Goal: Task Accomplishment & Management: Manage account settings

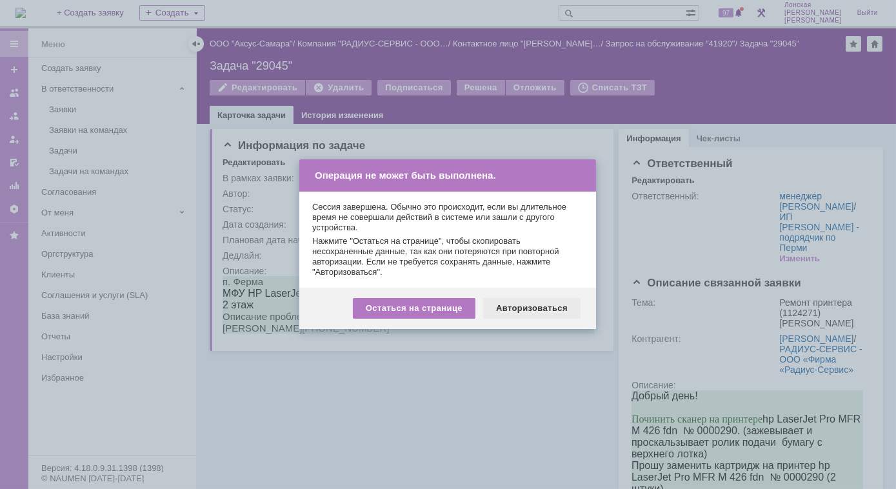
drag, startPoint x: 533, startPoint y: 309, endPoint x: 260, endPoint y: 28, distance: 391.3
click at [533, 309] on div "Авторизоваться" at bounding box center [531, 308] width 97 height 21
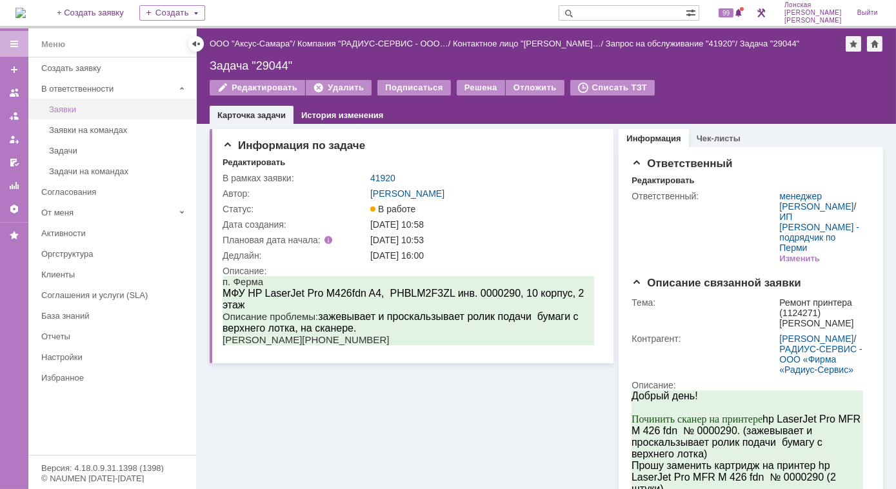
click at [80, 113] on link "Заявки" at bounding box center [119, 109] width 150 height 20
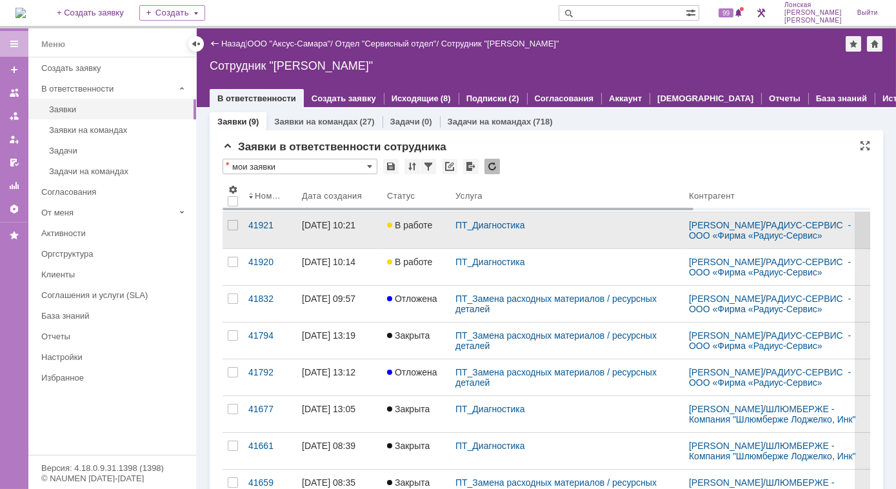
click at [352, 224] on div "[DATE] 10:21" at bounding box center [329, 225] width 54 height 10
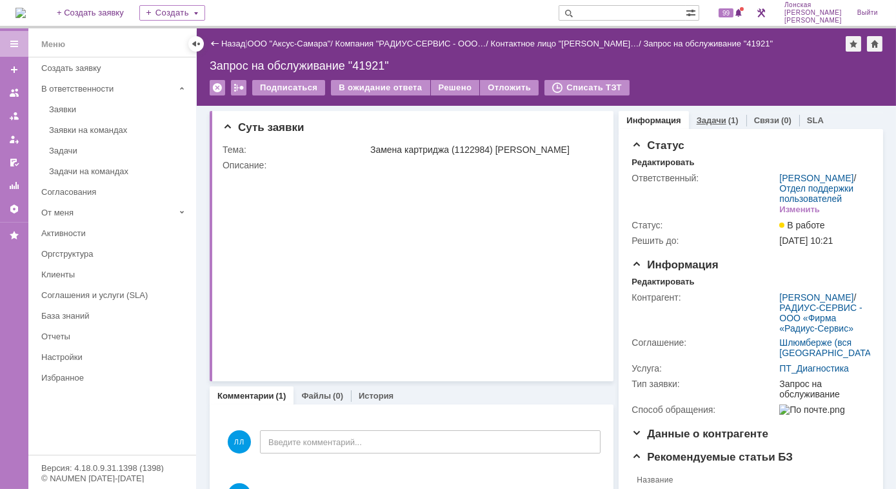
click at [702, 122] on link "Задачи" at bounding box center [712, 120] width 30 height 10
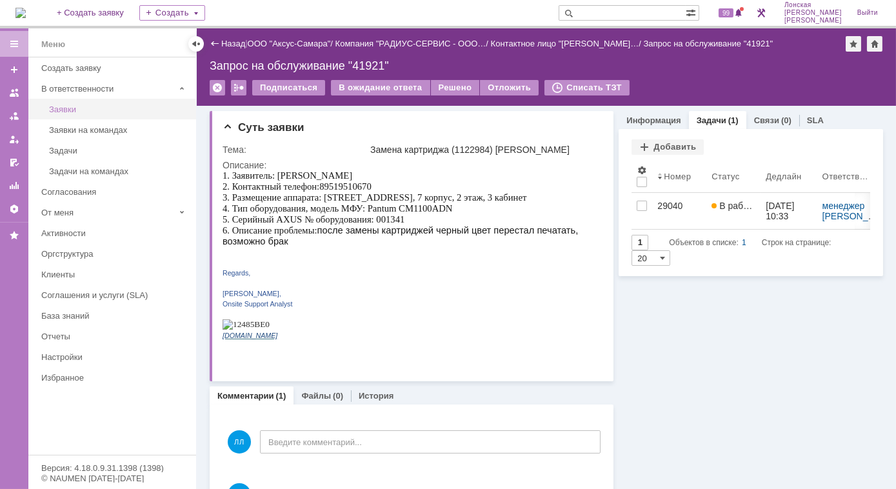
click at [79, 104] on div "Заявки" at bounding box center [118, 109] width 139 height 10
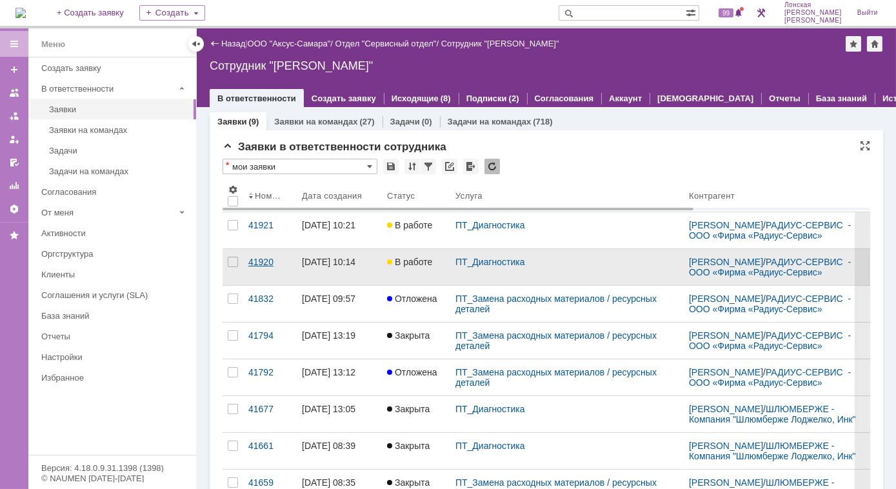
click at [262, 257] on div "41920" at bounding box center [269, 262] width 43 height 10
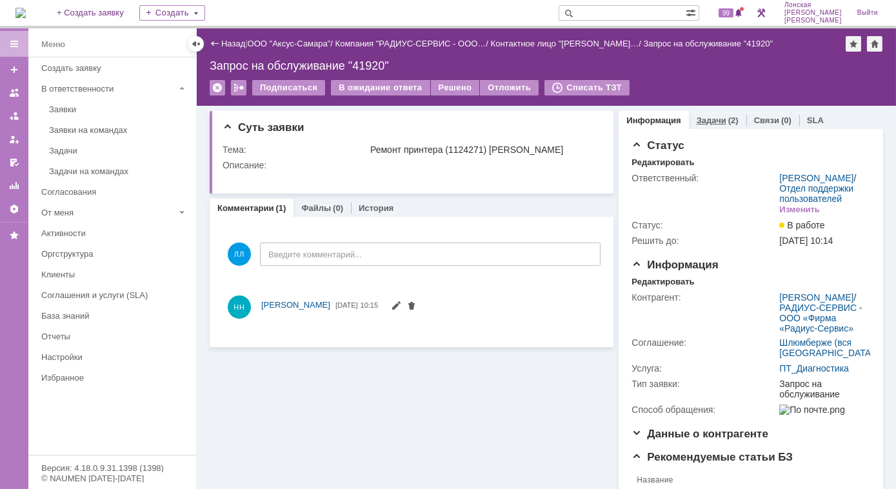
click at [706, 123] on link "Задачи" at bounding box center [712, 120] width 30 height 10
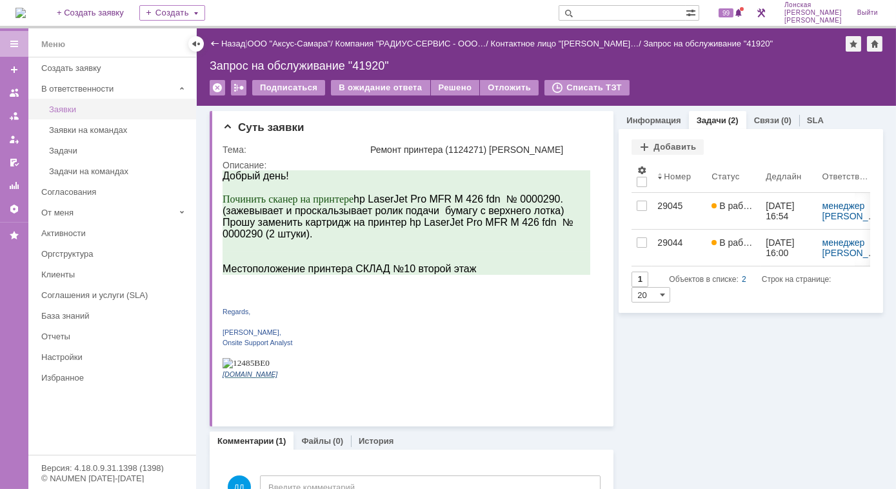
click at [79, 115] on link "Заявки" at bounding box center [119, 109] width 150 height 20
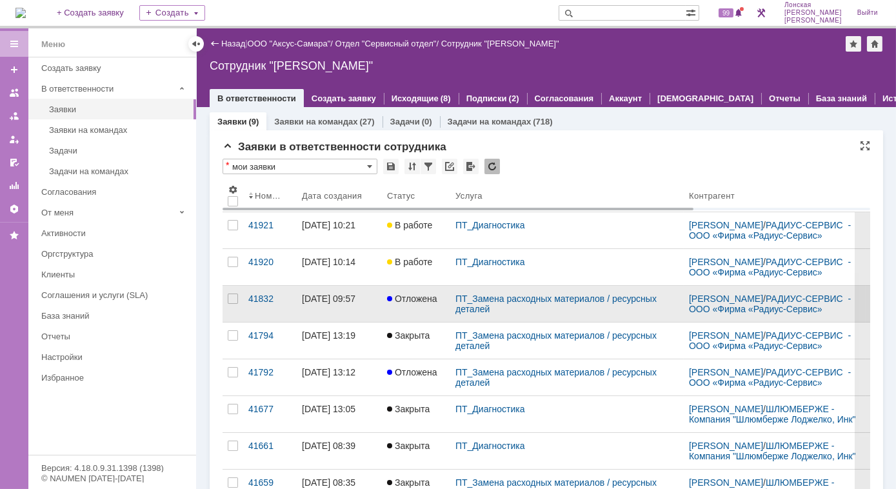
click at [299, 293] on link "[DATE] 09:57" at bounding box center [339, 304] width 85 height 36
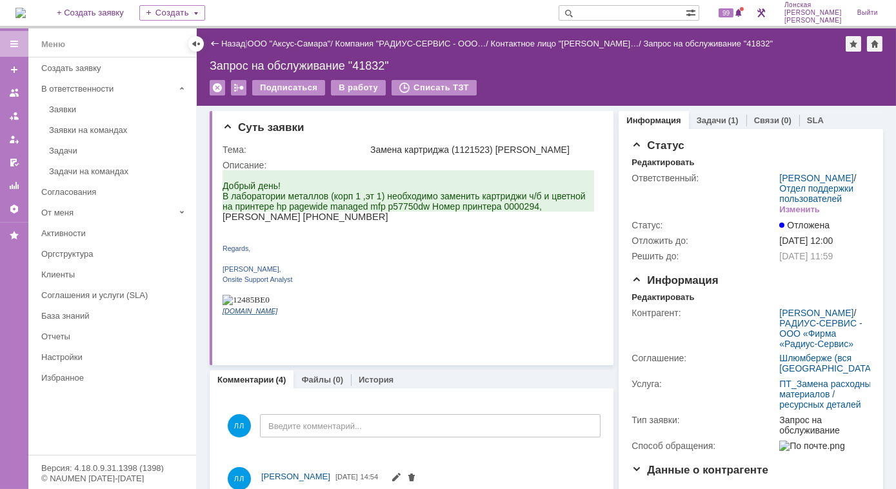
click at [435, 205] on span "Добрый день! В лаборатории металлов (корп 1 ,эт 1) необходимо заменить картридж…" at bounding box center [403, 195] width 363 height 31
click at [702, 119] on link "Задачи" at bounding box center [712, 120] width 30 height 10
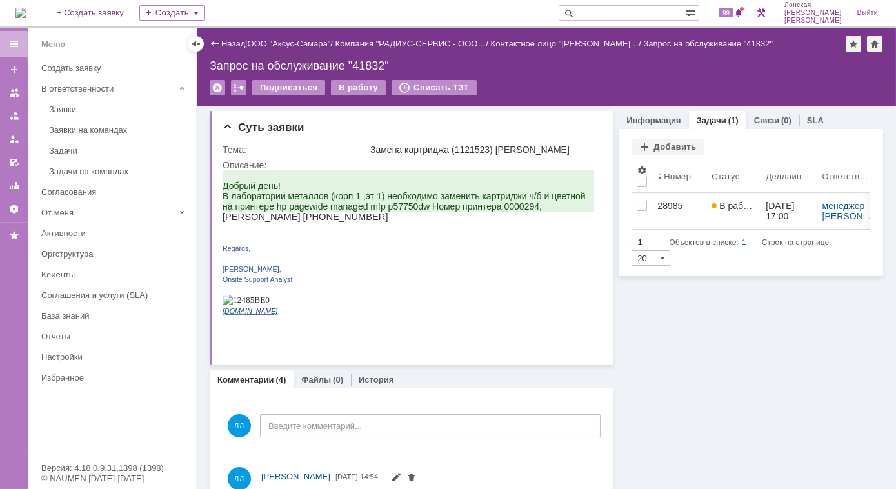
click at [384, 68] on div "Запрос на обслуживание "41832"" at bounding box center [546, 65] width 673 height 13
click at [106, 107] on div "Заявки" at bounding box center [118, 109] width 139 height 10
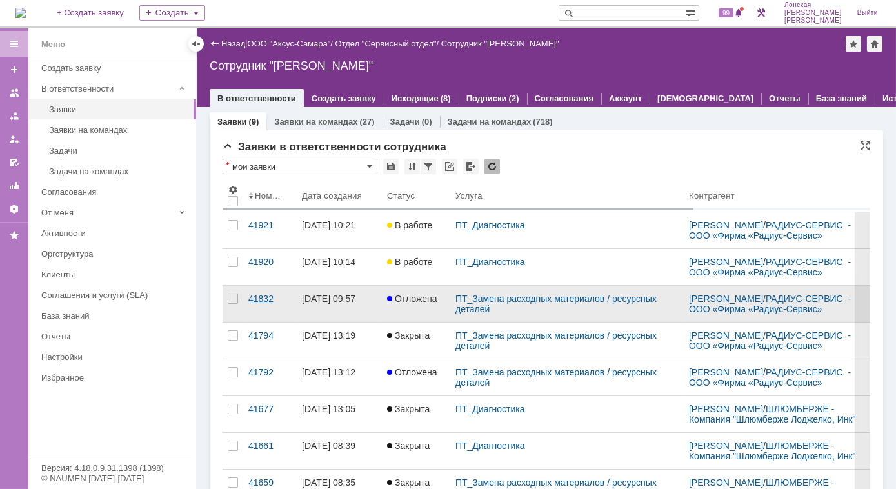
click at [268, 297] on div "41832" at bounding box center [269, 298] width 43 height 10
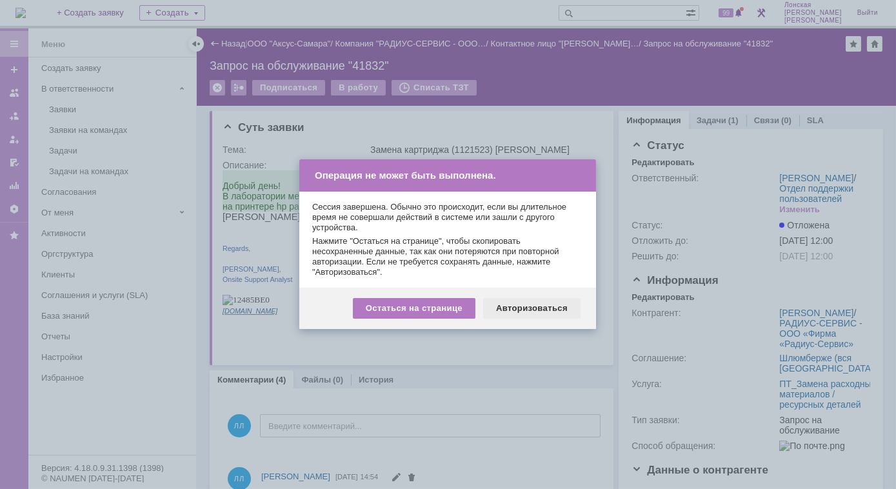
click at [542, 308] on div "Авторизоваться" at bounding box center [531, 308] width 97 height 21
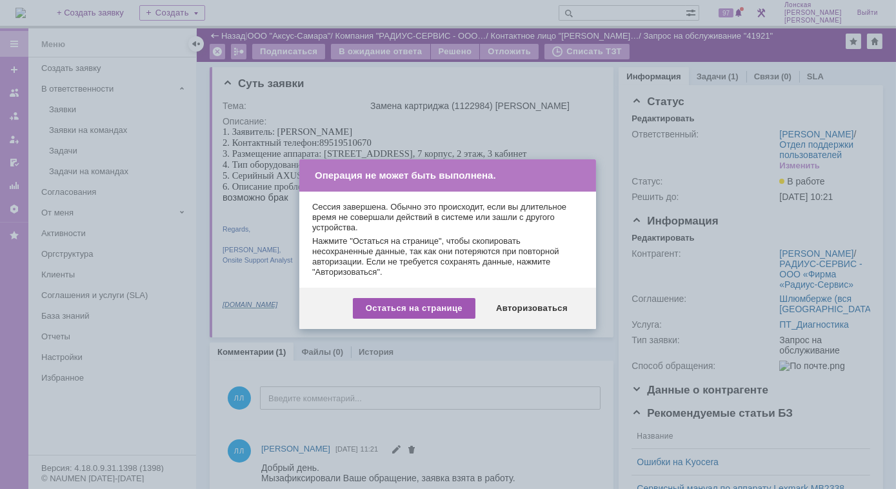
scroll to position [175, 0]
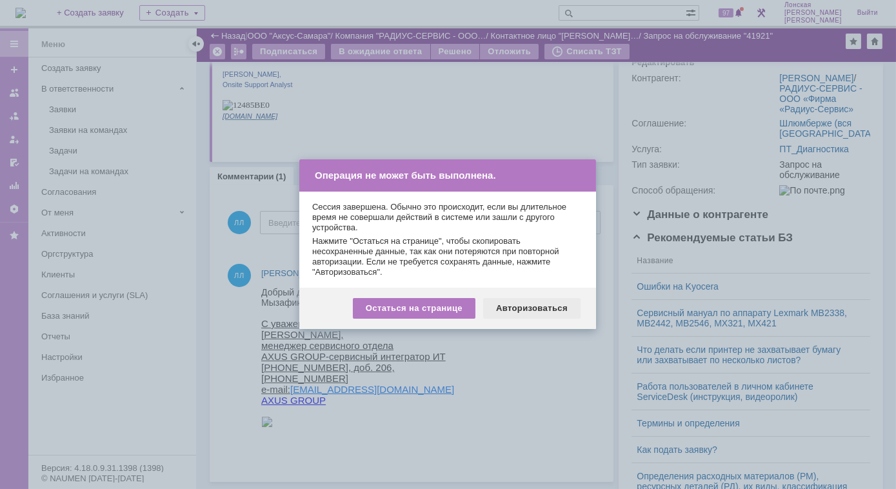
click at [512, 307] on div "Авторизоваться" at bounding box center [531, 308] width 97 height 21
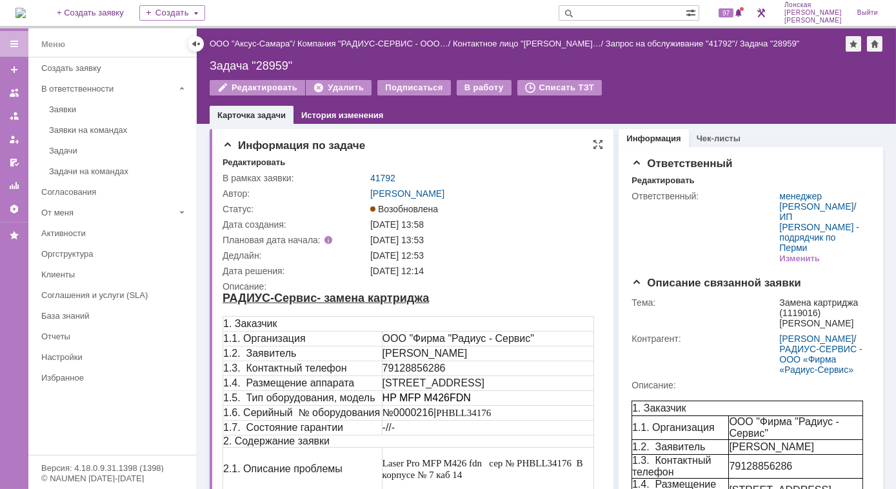
click at [371, 208] on div at bounding box center [372, 208] width 5 height 5
click at [77, 108] on div "Заявки" at bounding box center [118, 109] width 139 height 10
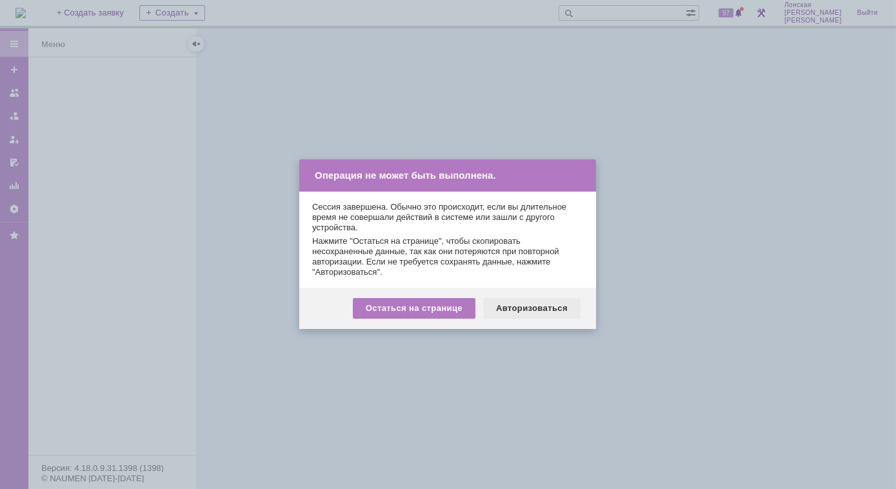
click at [531, 313] on div "Авторизоваться" at bounding box center [531, 308] width 97 height 21
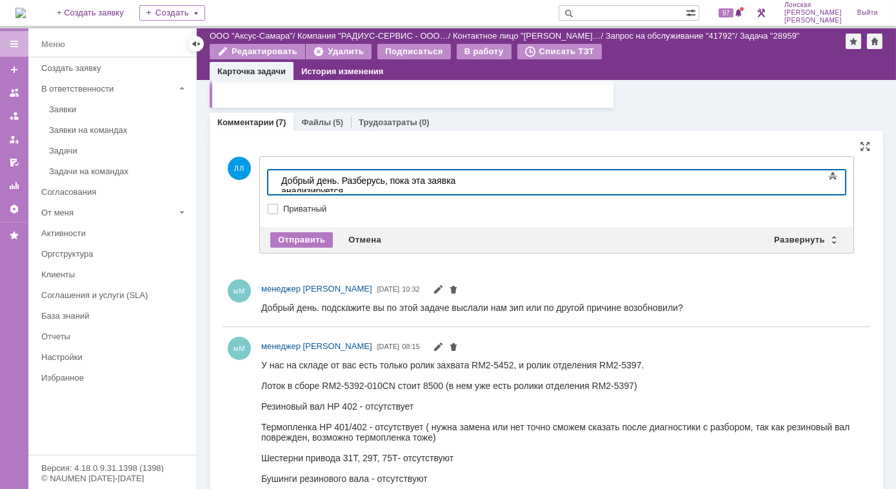
click at [390, 182] on div "Добрый день. Разберусь, пока эта заявка анализируется." at bounding box center [372, 185] width 183 height 21
click at [390, 179] on div "Добрый день. Разберусь. Проведение работ по этой заявке анализируется." at bounding box center [372, 190] width 183 height 31
click at [297, 240] on div "Отправить" at bounding box center [301, 239] width 63 height 15
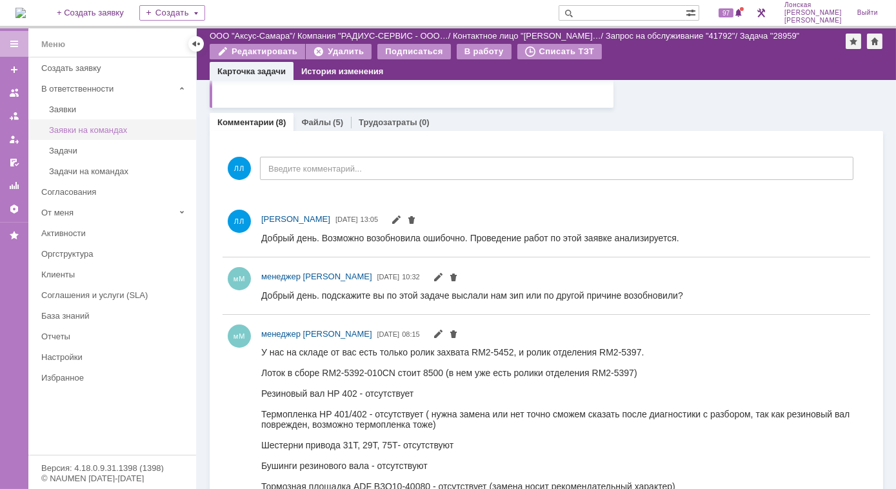
click at [112, 135] on link "Заявки на командах" at bounding box center [119, 130] width 150 height 20
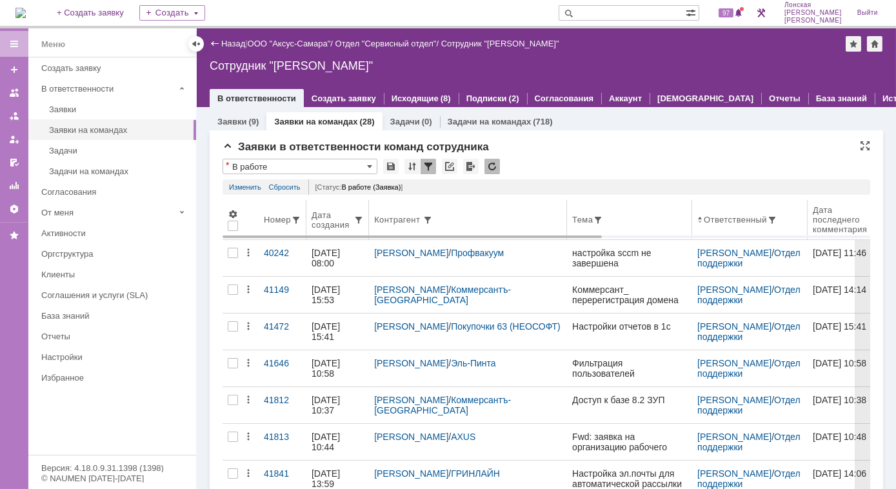
click at [332, 221] on div "Дата создания" at bounding box center [333, 219] width 42 height 19
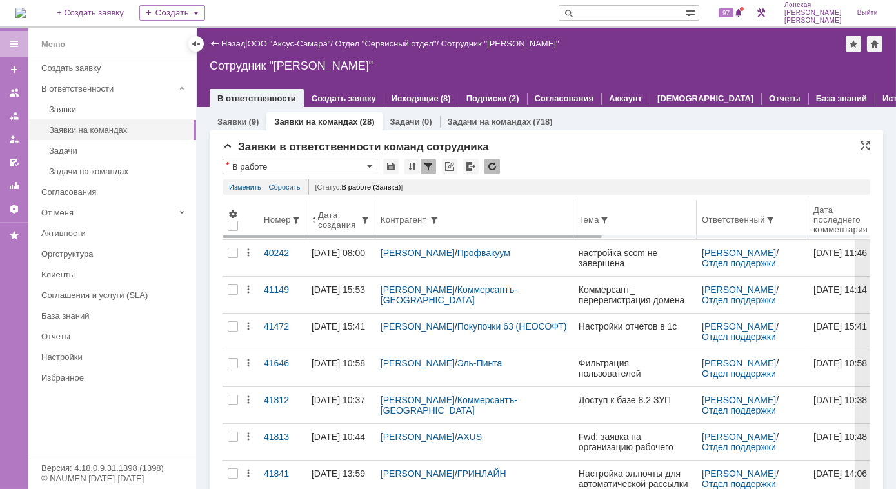
click at [335, 224] on div "Дата создания" at bounding box center [339, 219] width 42 height 19
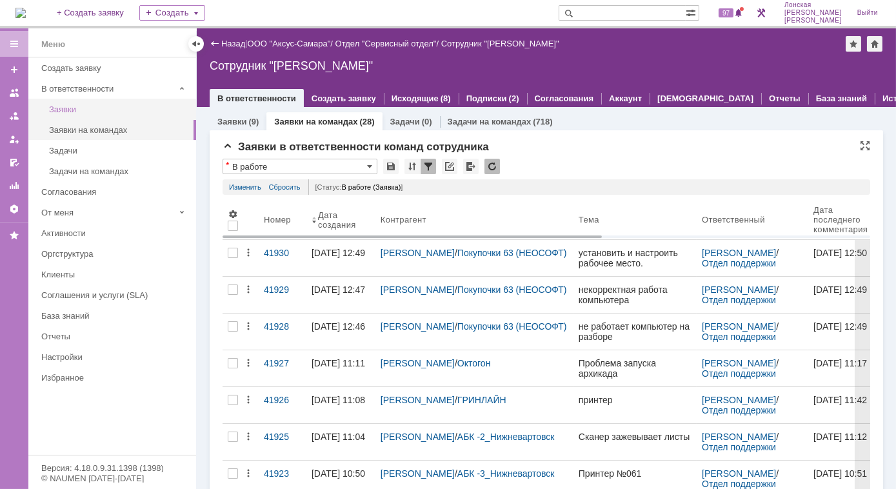
click at [72, 111] on div "Заявки" at bounding box center [118, 109] width 139 height 10
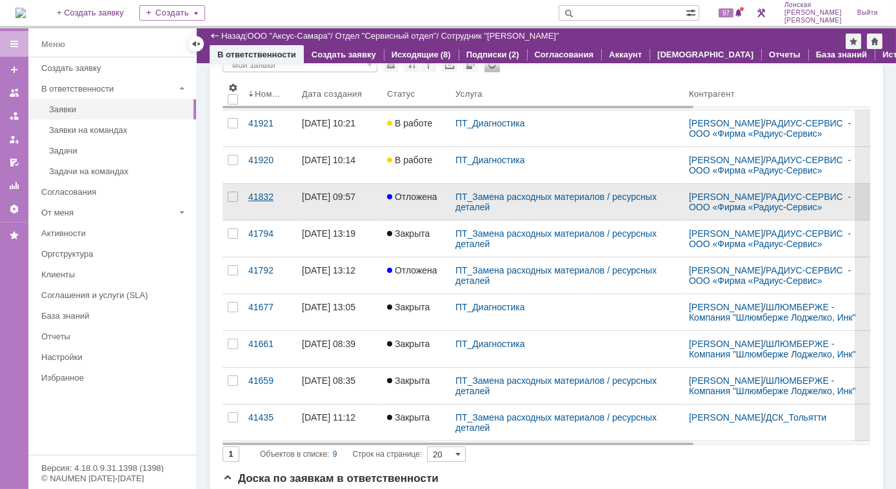
click at [256, 196] on div "41832" at bounding box center [269, 197] width 43 height 10
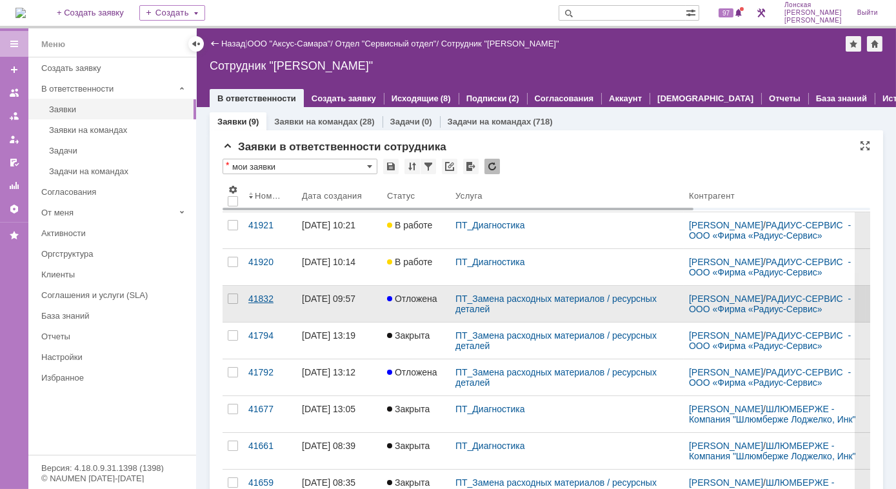
click at [274, 298] on div "41832" at bounding box center [269, 298] width 43 height 10
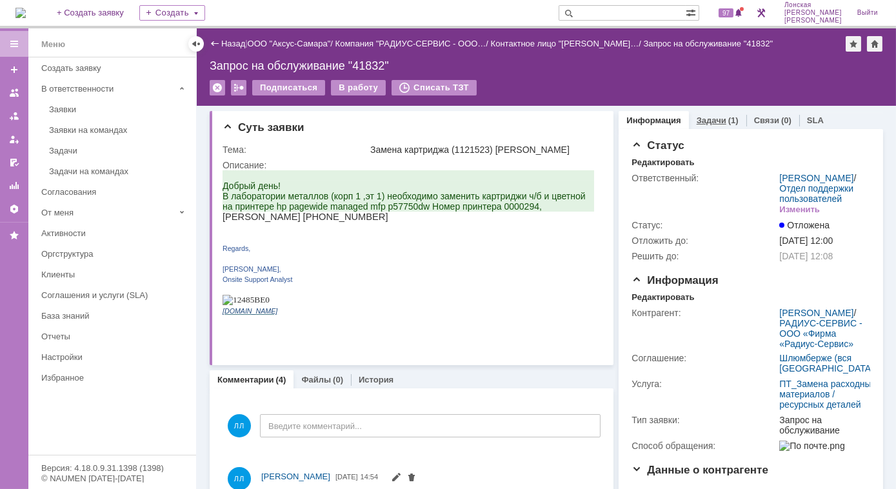
click at [702, 118] on link "Задачи" at bounding box center [712, 120] width 30 height 10
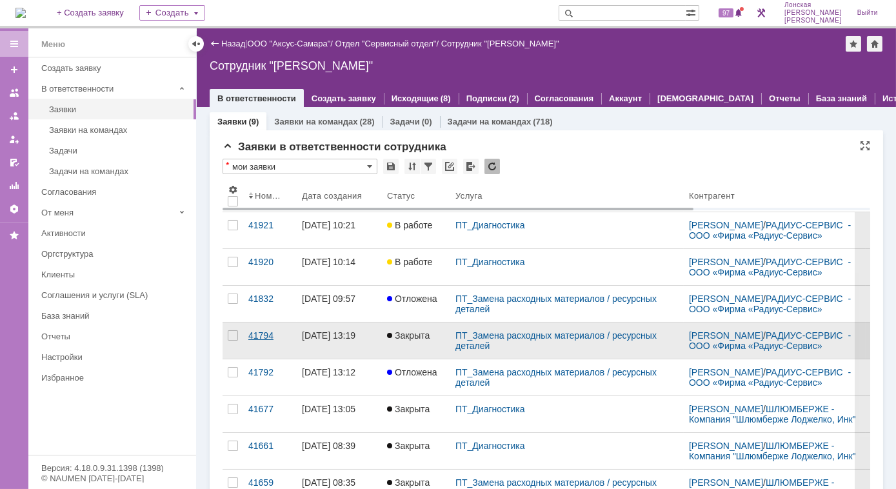
click at [261, 331] on div "41794" at bounding box center [269, 335] width 43 height 10
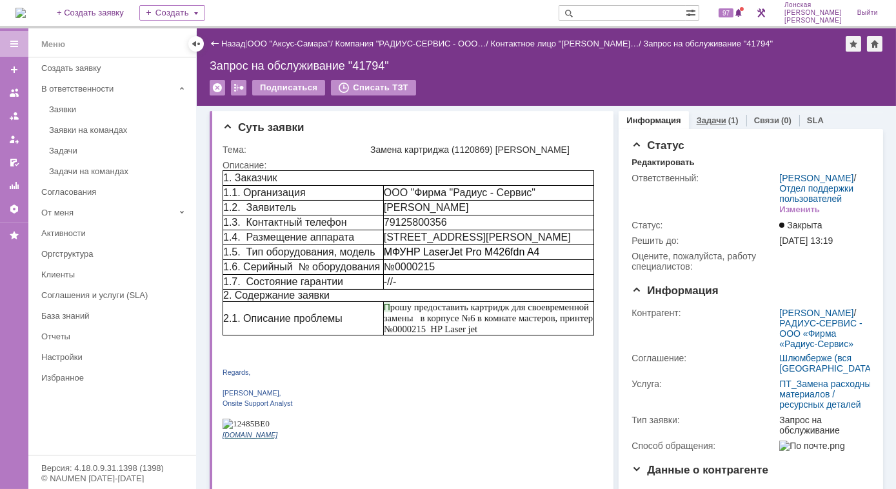
click at [710, 115] on link "Задачи" at bounding box center [712, 120] width 30 height 10
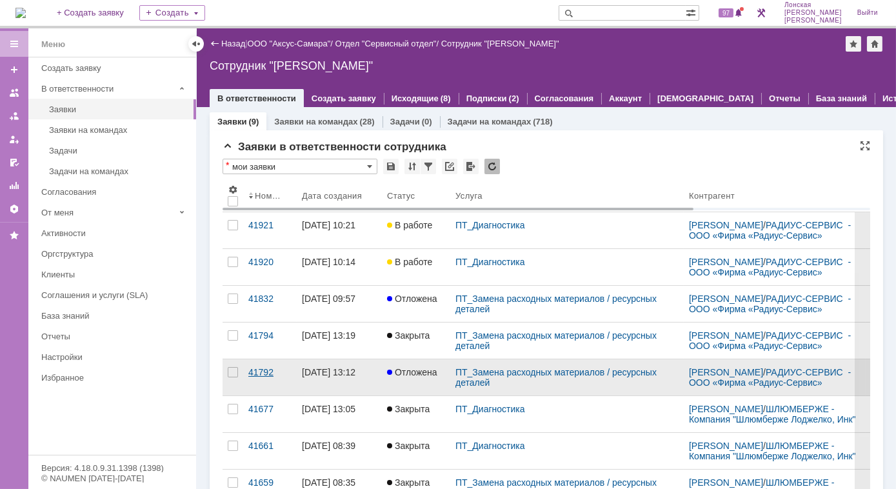
click at [259, 369] on div "41792" at bounding box center [269, 372] width 43 height 10
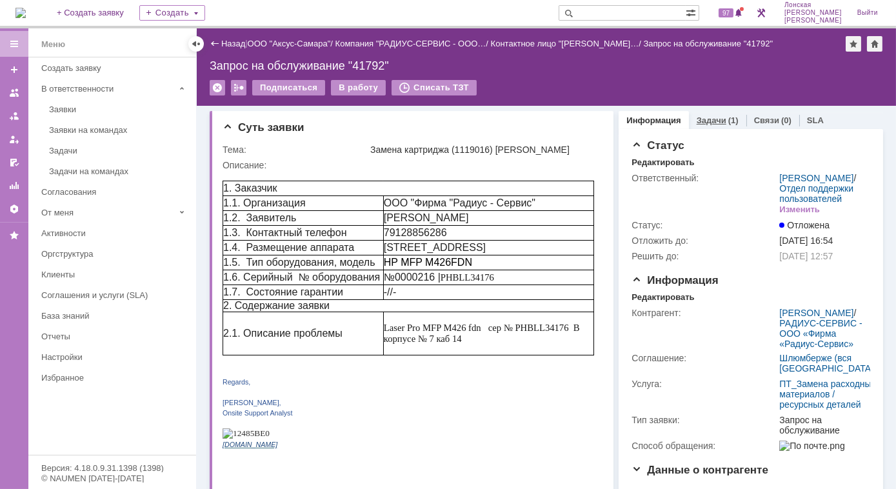
click at [728, 121] on div "(1)" at bounding box center [733, 120] width 10 height 10
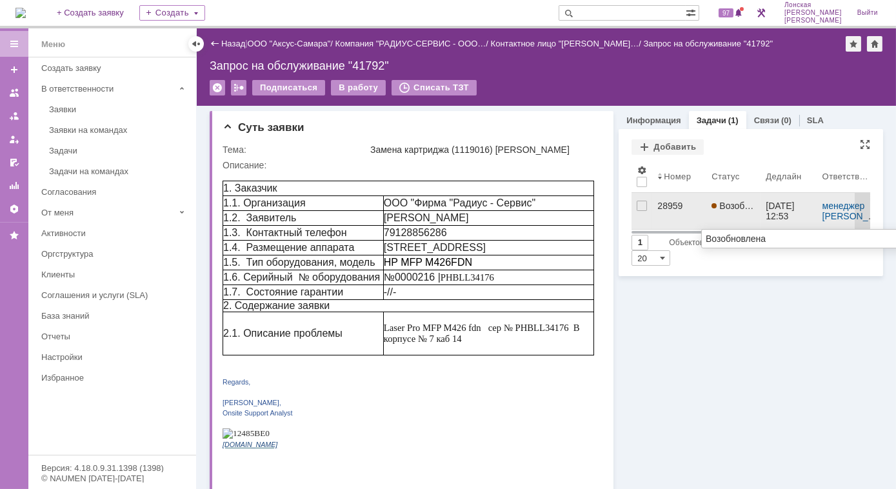
click at [726, 201] on span "Возобновлена" at bounding box center [745, 206] width 68 height 10
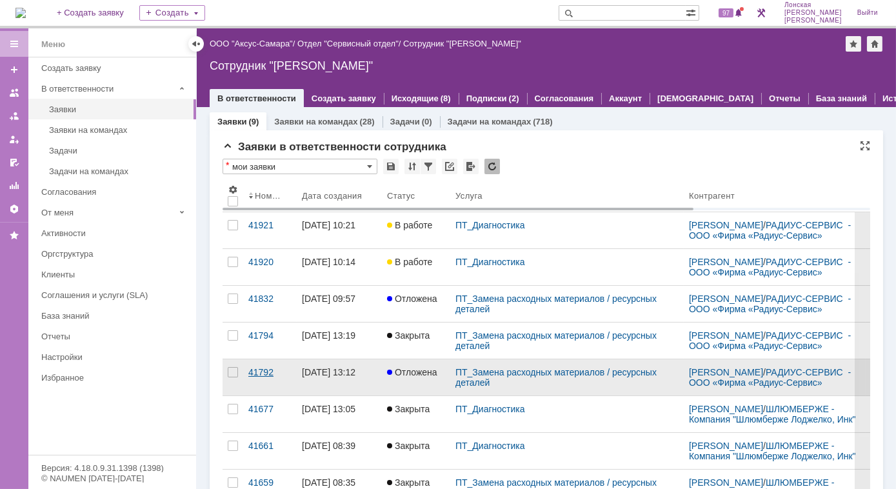
click at [264, 369] on div "41792" at bounding box center [269, 372] width 43 height 10
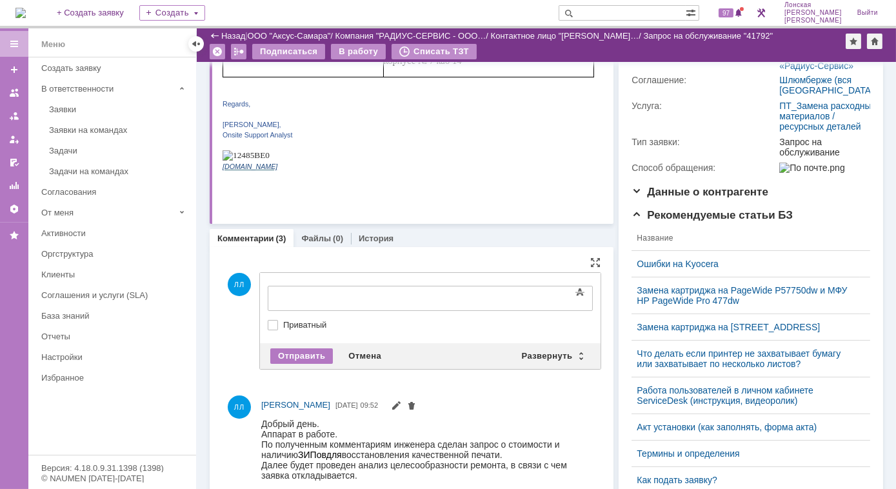
click at [388, 140] on p "Onsite Support Analyst" at bounding box center [407, 135] width 371 height 10
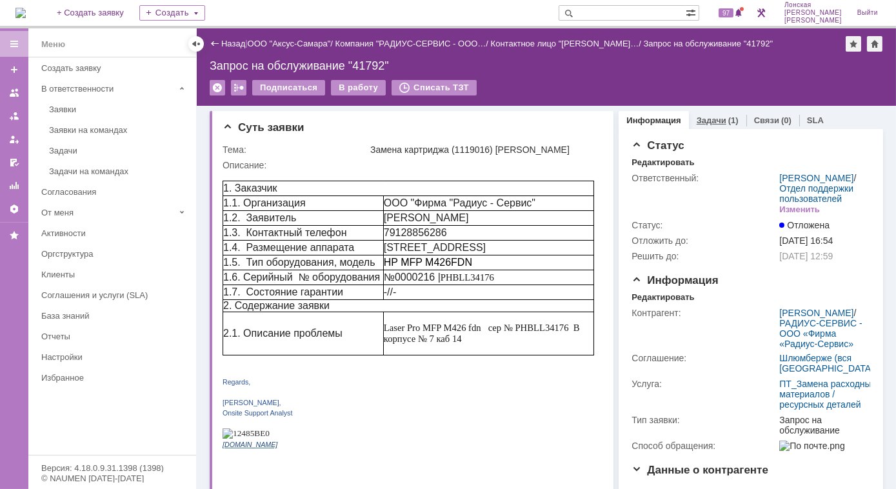
click at [697, 123] on link "Задачи" at bounding box center [712, 120] width 30 height 10
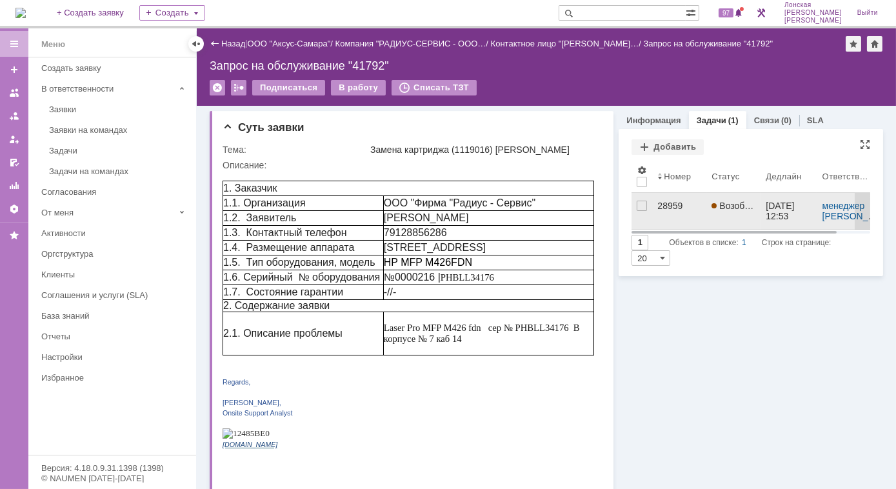
click at [662, 205] on div "28959" at bounding box center [679, 206] width 44 height 10
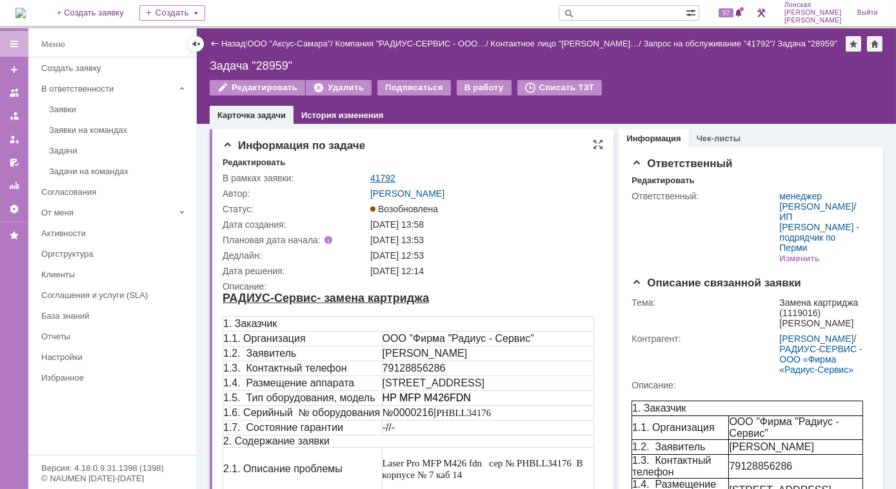
click at [386, 176] on link "41792" at bounding box center [382, 178] width 25 height 10
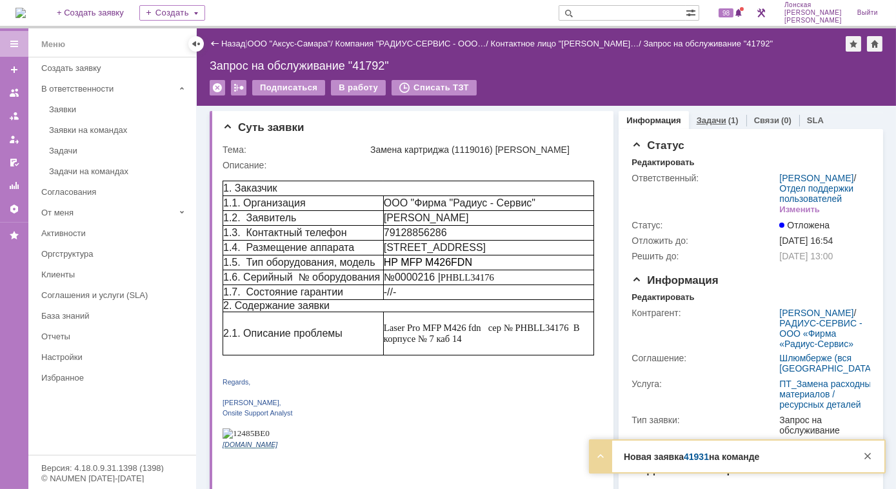
click at [707, 119] on link "Задачи" at bounding box center [712, 120] width 30 height 10
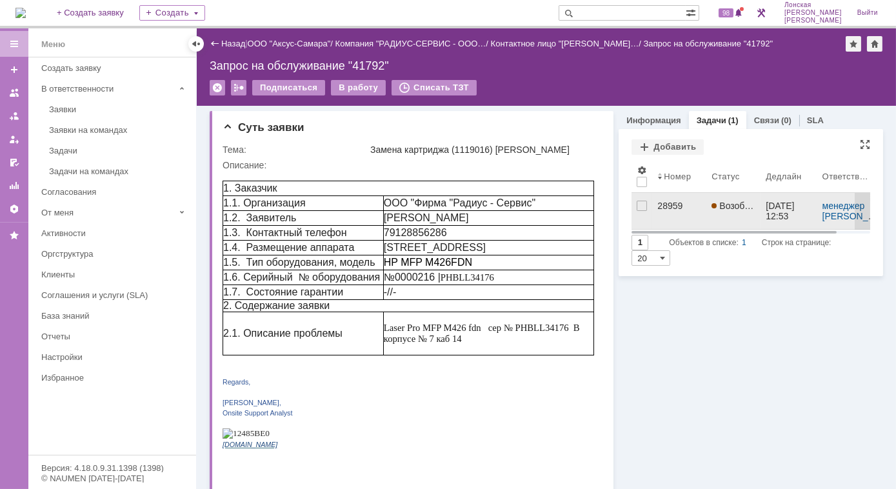
click at [662, 209] on div "28959" at bounding box center [679, 206] width 44 height 10
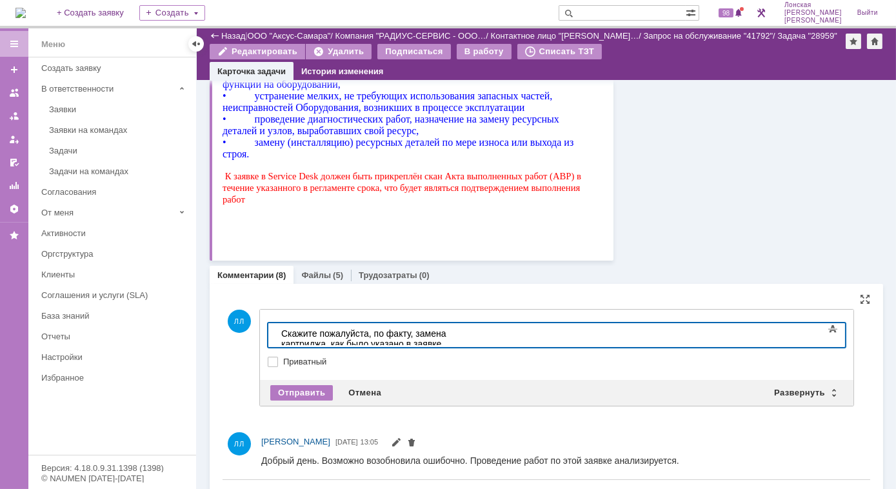
click at [448, 333] on div "Скажите пожалуйста, по факту, замена картриджа, как было указано в заявке, быда" at bounding box center [372, 343] width 183 height 31
click at [460, 333] on div "Скажите пожалуйста, по факту, картридж, замена которого как была указано в заяв…" at bounding box center [372, 343] width 183 height 31
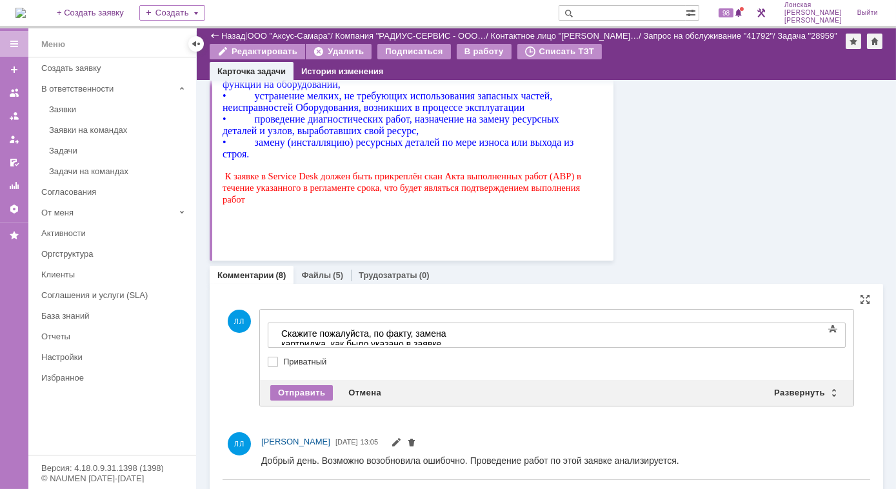
click at [491, 353] on div at bounding box center [557, 352] width 578 height 9
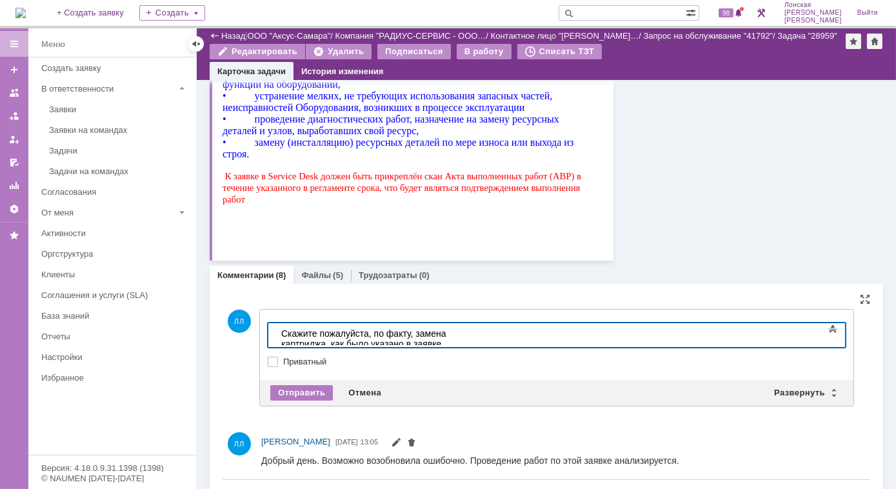
click at [464, 334] on div "Скажите пожалуйста, по факту, замена картриджа, как было указано в заявке, быда" at bounding box center [372, 343] width 183 height 31
click at [306, 386] on div "Отправить" at bounding box center [301, 392] width 63 height 15
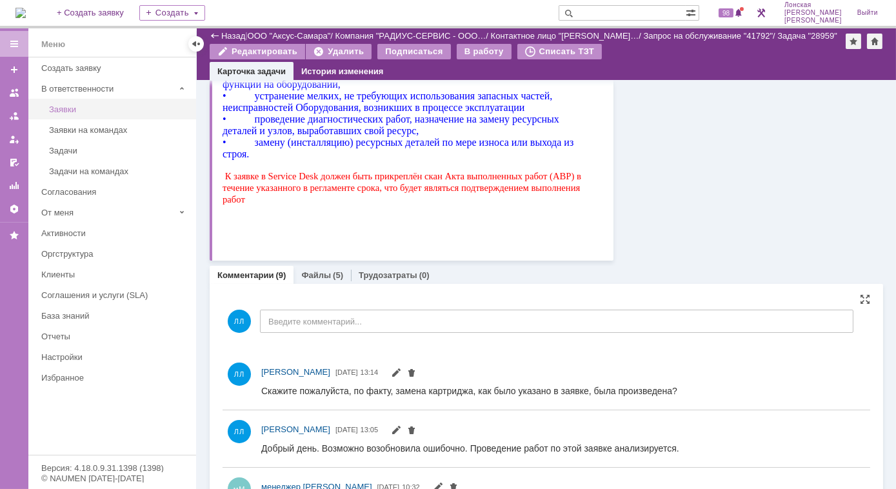
click at [106, 110] on div "Заявки" at bounding box center [118, 109] width 139 height 10
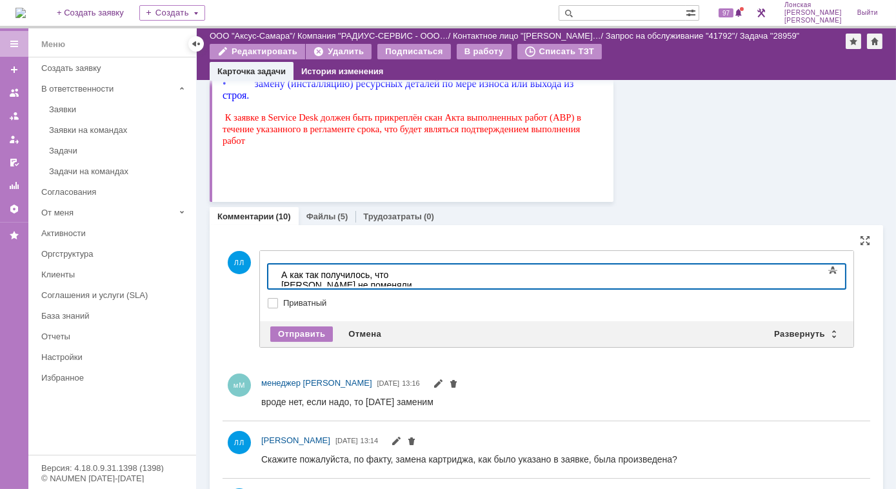
click at [315, 264] on div at bounding box center [557, 276] width 578 height 25
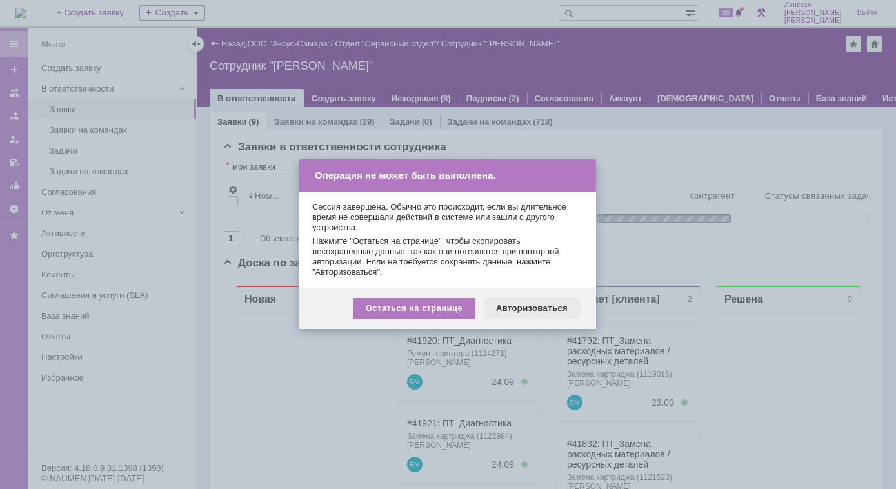
click at [537, 311] on div "Авторизоваться" at bounding box center [531, 308] width 97 height 21
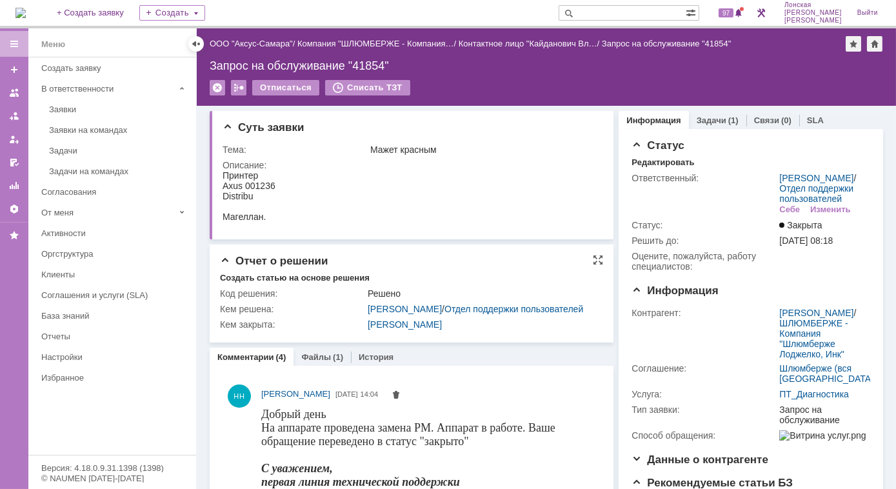
scroll to position [175, 0]
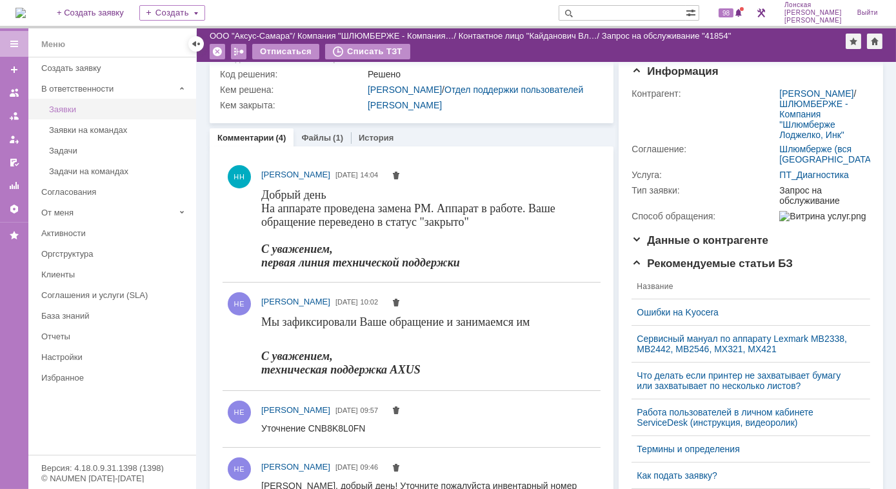
click at [71, 111] on div "Заявки" at bounding box center [118, 109] width 139 height 10
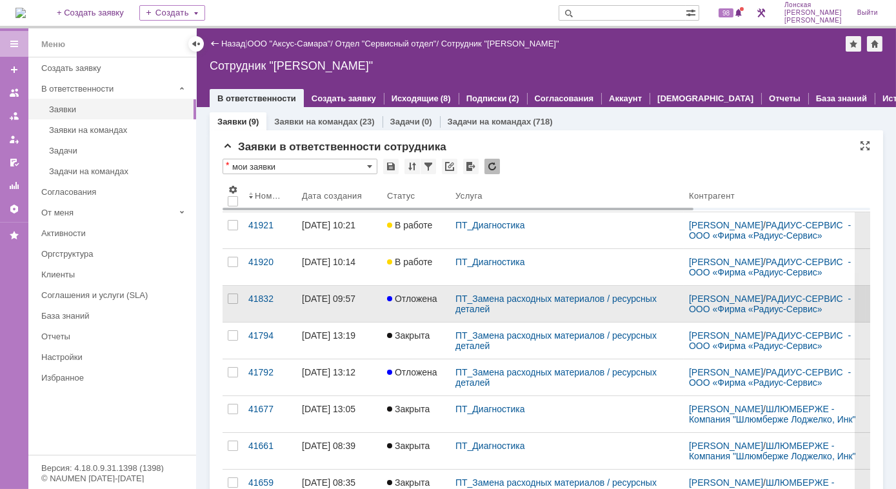
click at [393, 293] on div at bounding box center [391, 298] width 8 height 10
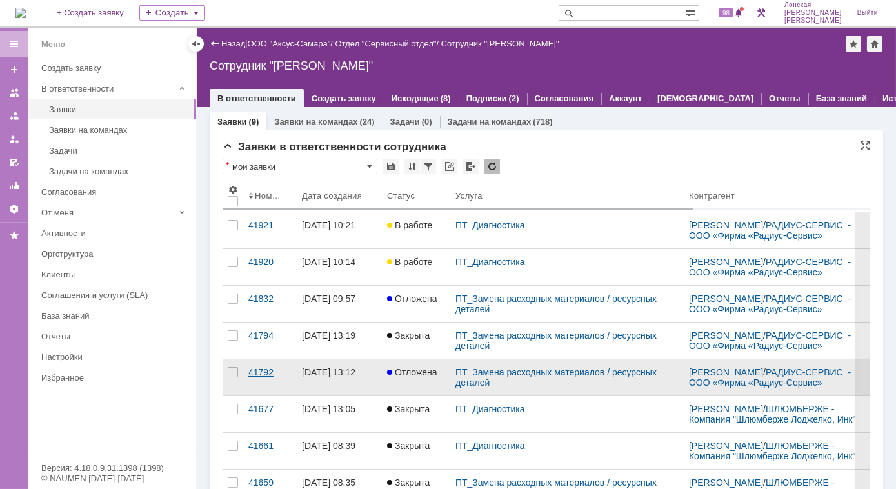
click at [255, 371] on div "41792" at bounding box center [269, 372] width 43 height 10
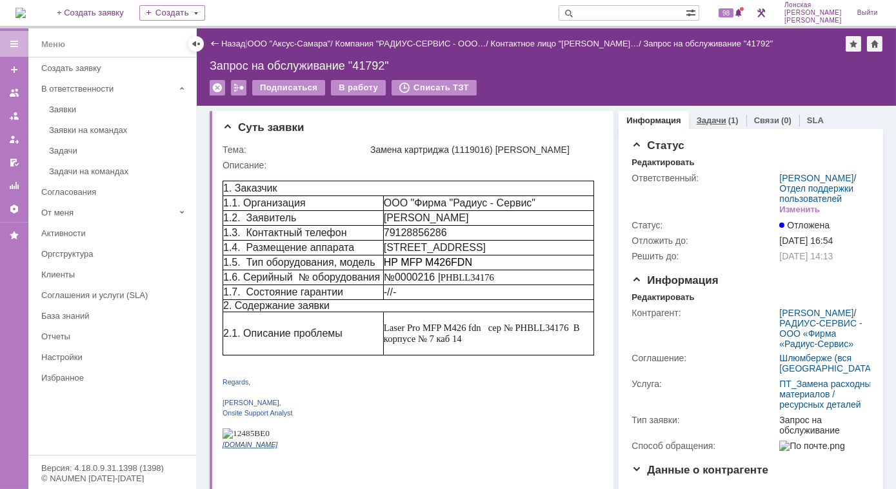
click at [709, 115] on link "Задачи" at bounding box center [712, 120] width 30 height 10
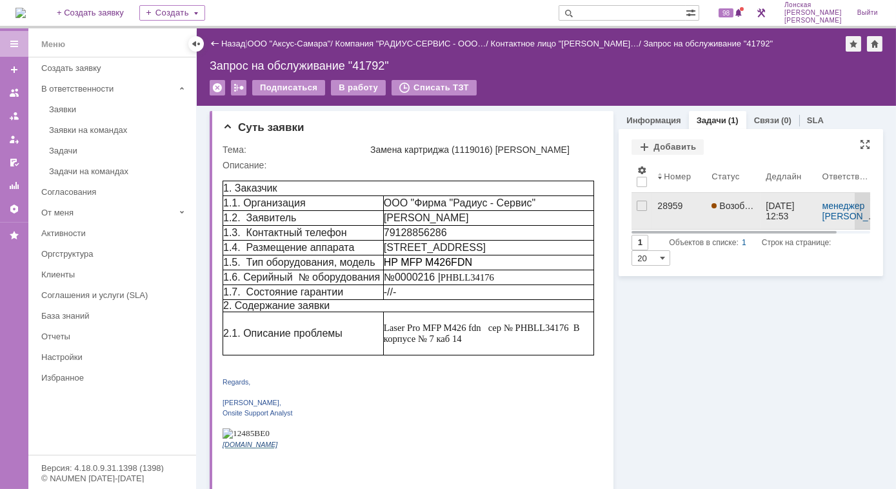
click at [667, 205] on div "28959" at bounding box center [679, 206] width 44 height 10
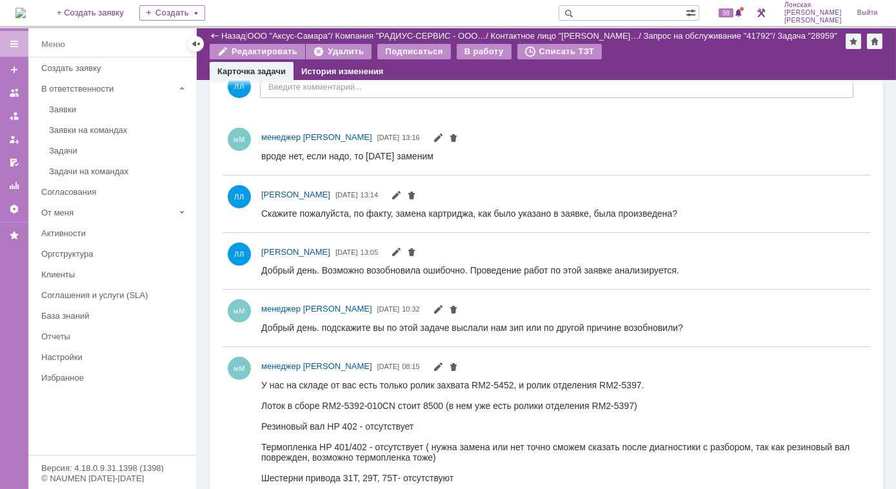
scroll to position [879, 0]
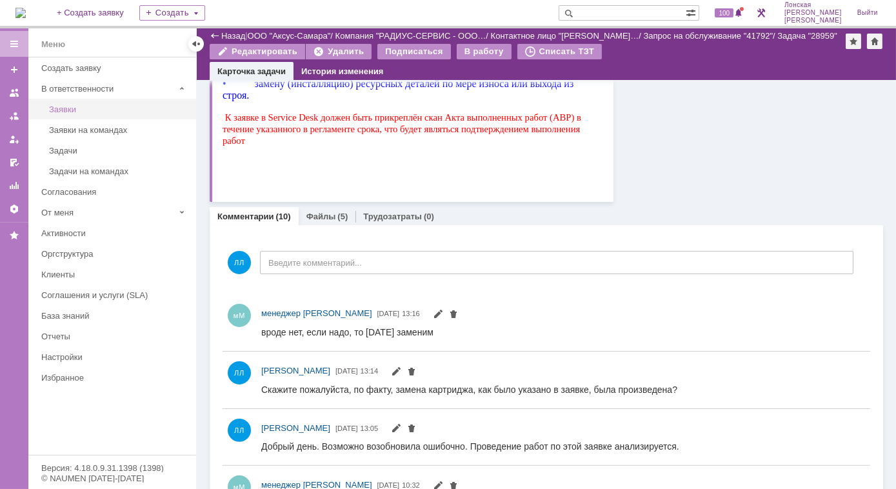
click at [91, 113] on link "Заявки" at bounding box center [119, 109] width 150 height 20
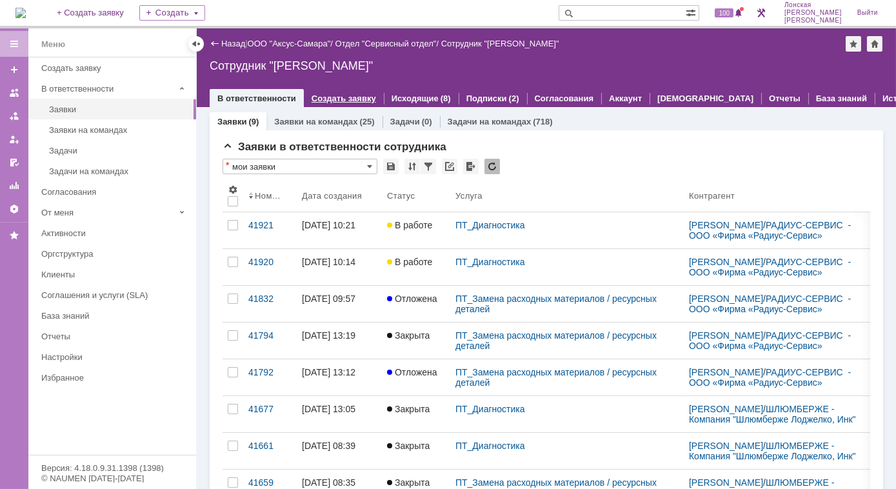
click at [320, 100] on link "Создать заявку" at bounding box center [344, 99] width 64 height 10
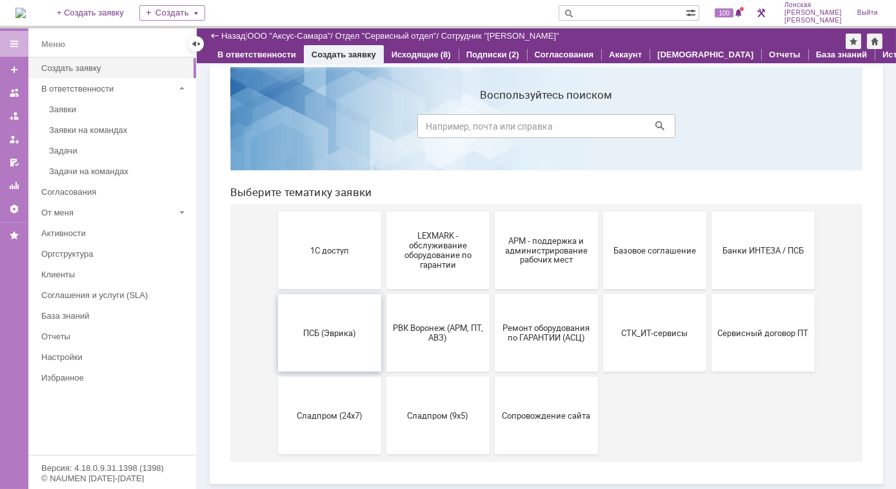
scroll to position [21, 0]
click at [74, 70] on div "Создать заявку" at bounding box center [114, 68] width 147 height 10
click at [74, 113] on link "Заявки" at bounding box center [119, 109] width 150 height 20
